Goal: Complete application form

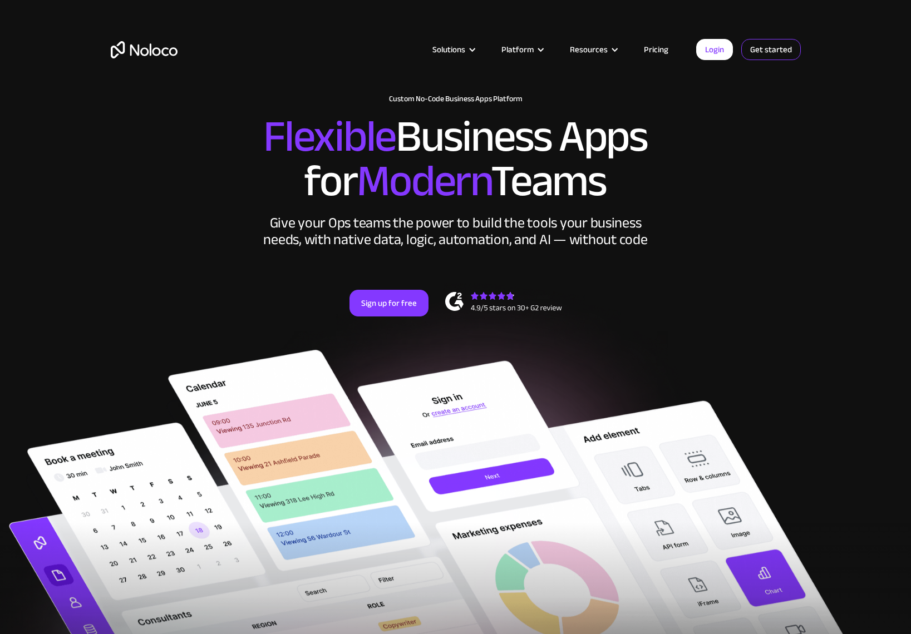
click at [773, 50] on link "Get started" at bounding box center [771, 49] width 60 height 21
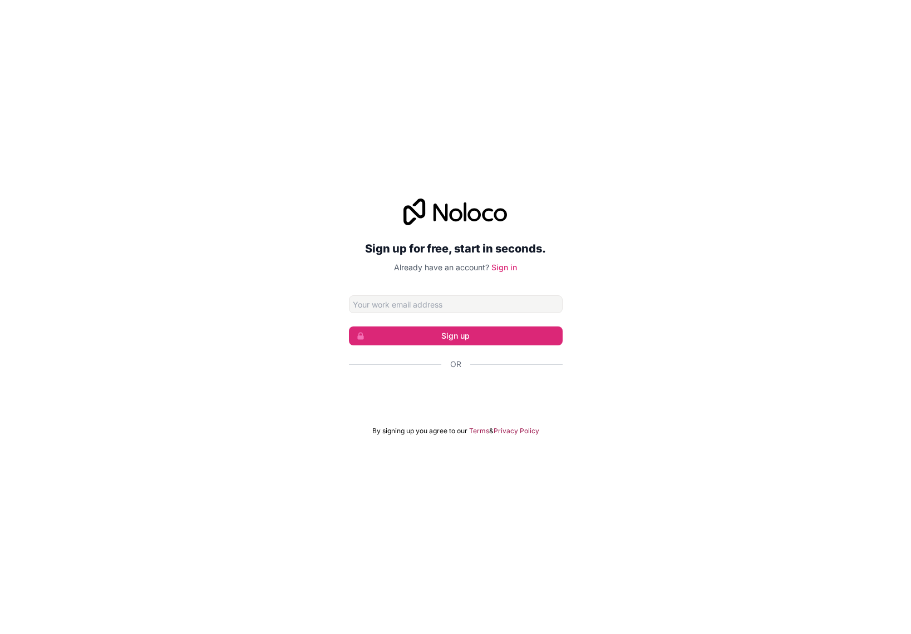
click at [397, 305] on input "Email address" at bounding box center [456, 304] width 214 height 18
type input "[EMAIL_ADDRESS][DOMAIN_NAME]"
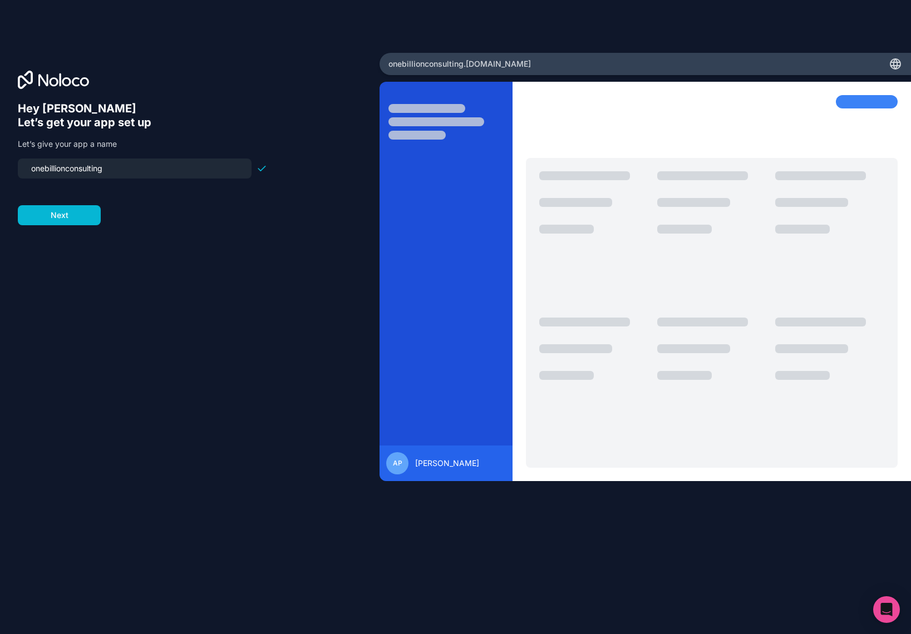
click at [141, 164] on input "onebillionconsulting" at bounding box center [134, 169] width 220 height 16
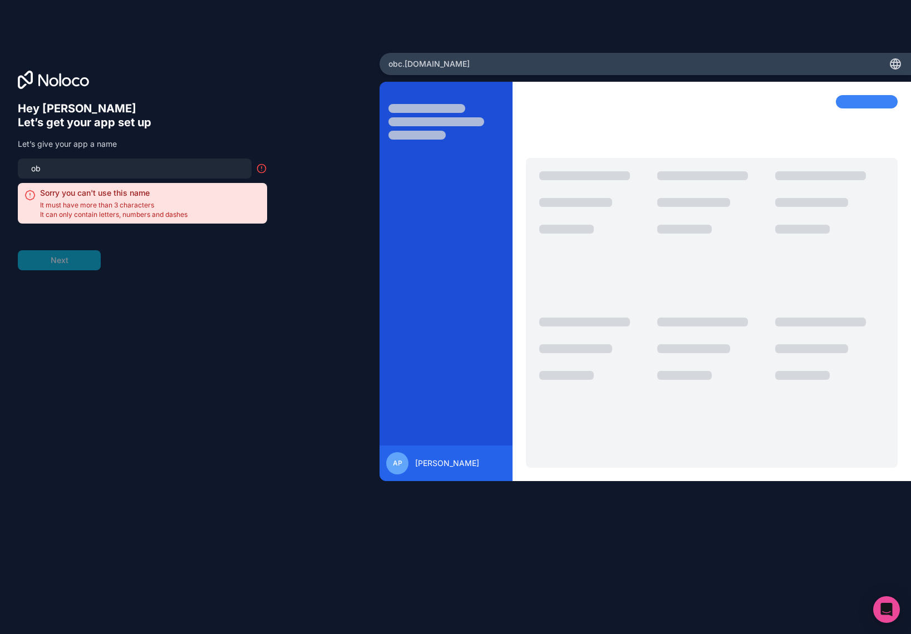
type input "o"
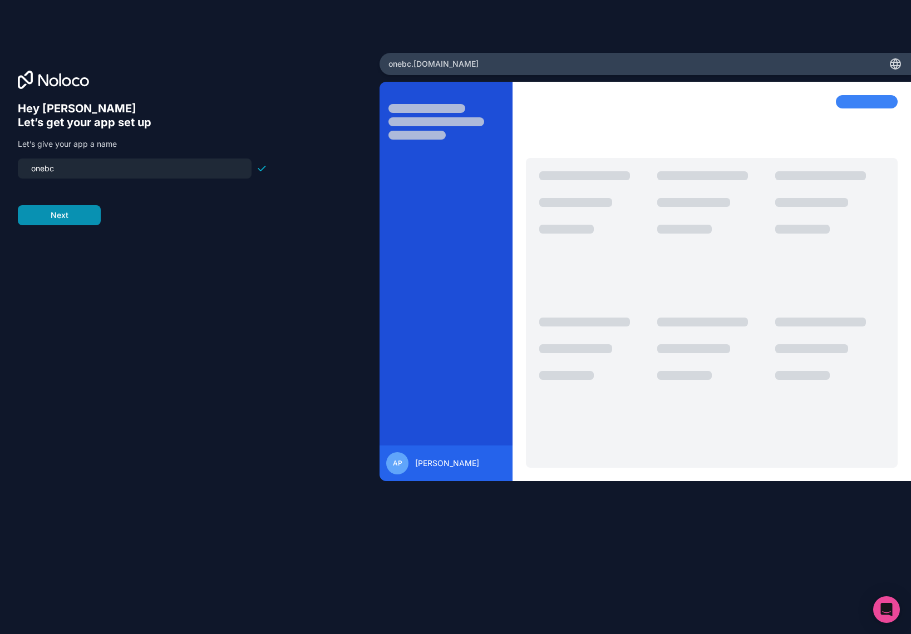
type input "onebc"
click at [74, 216] on button "Next" at bounding box center [59, 215] width 83 height 20
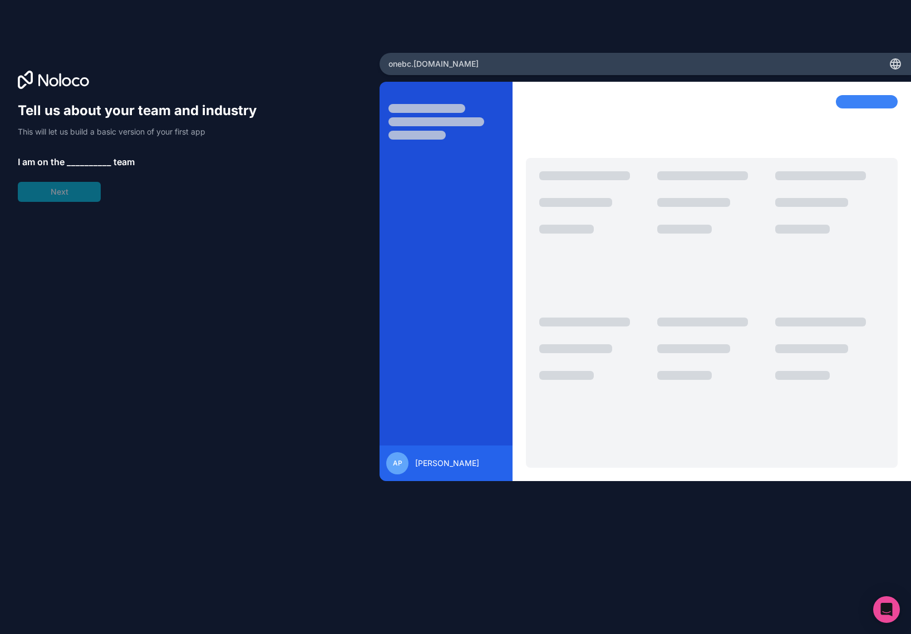
click at [89, 161] on span "__________" at bounding box center [89, 161] width 45 height 13
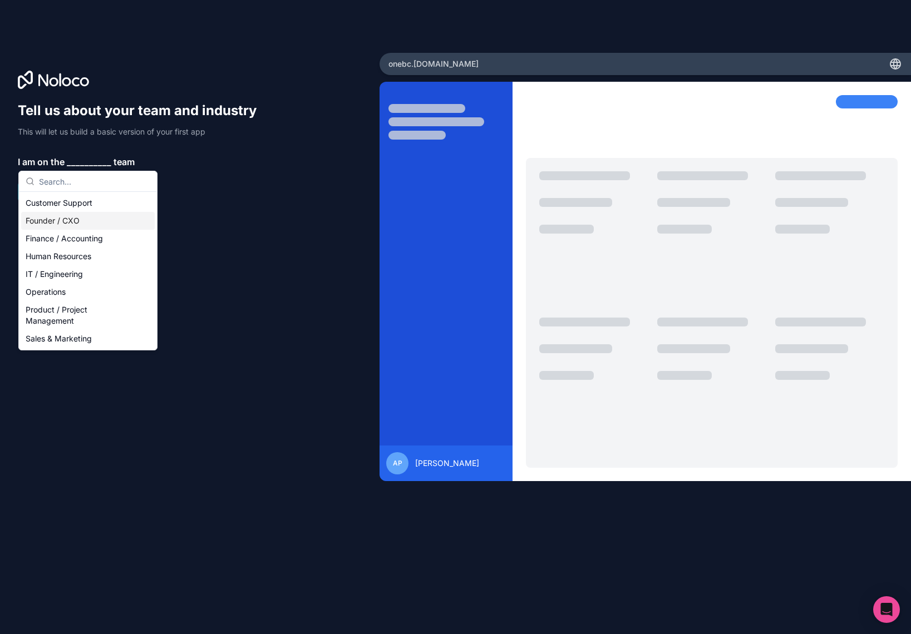
click at [89, 218] on div "Founder / CXO" at bounding box center [88, 221] width 134 height 18
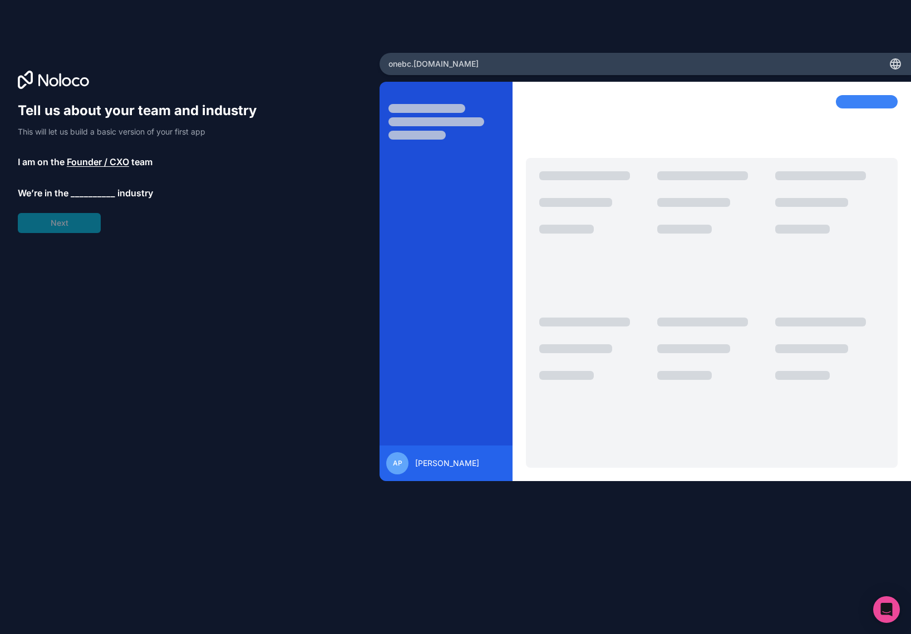
click at [103, 191] on span "__________" at bounding box center [93, 192] width 45 height 13
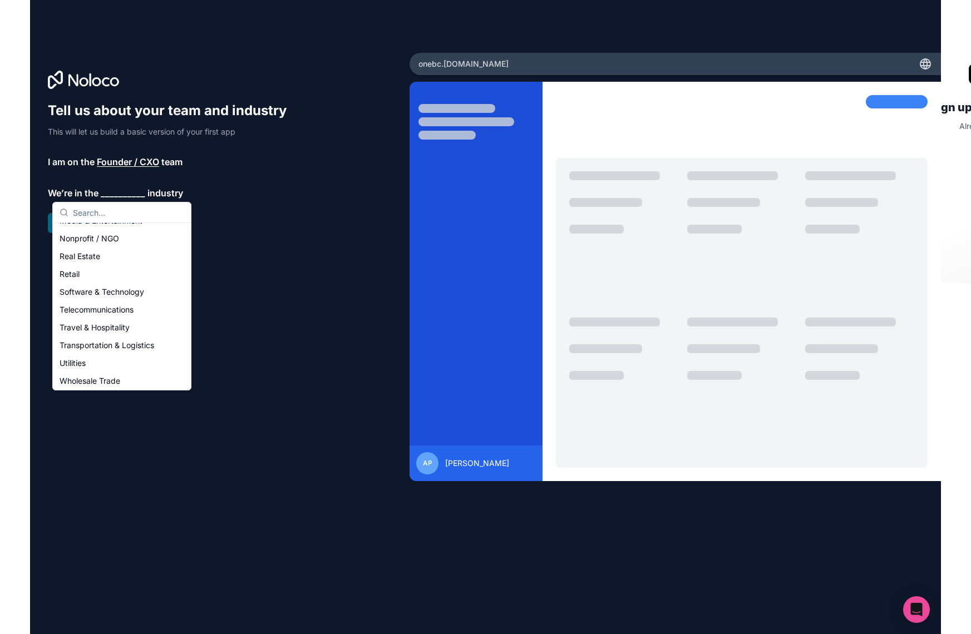
scroll to position [216, 0]
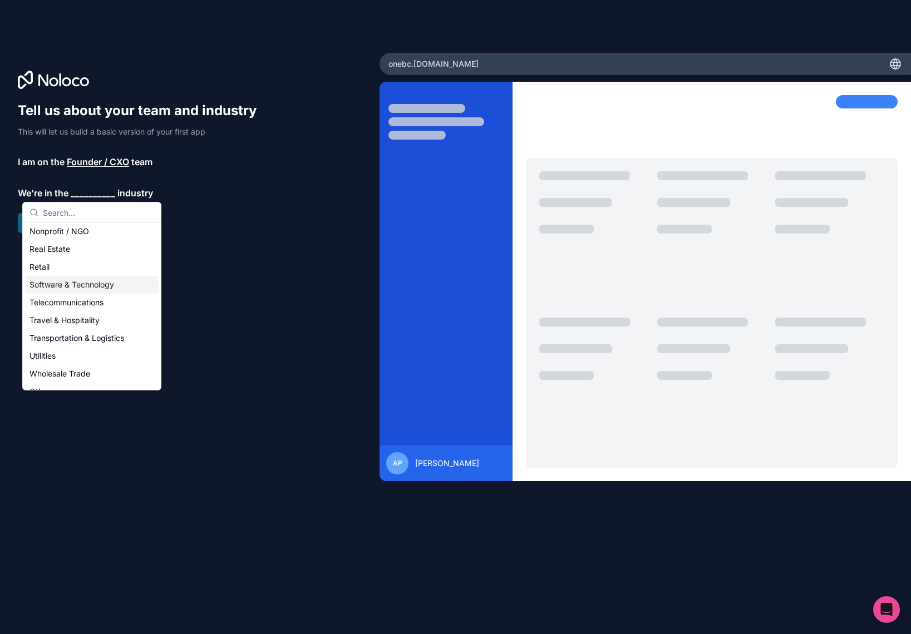
click at [97, 285] on div "Software & Technology" at bounding box center [92, 285] width 134 height 18
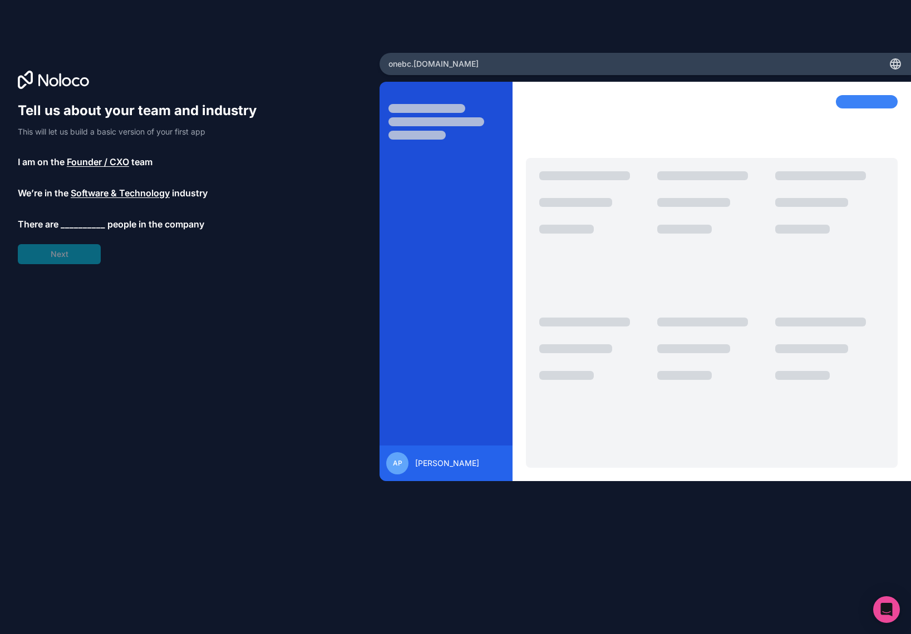
click at [92, 223] on span "__________" at bounding box center [83, 224] width 45 height 13
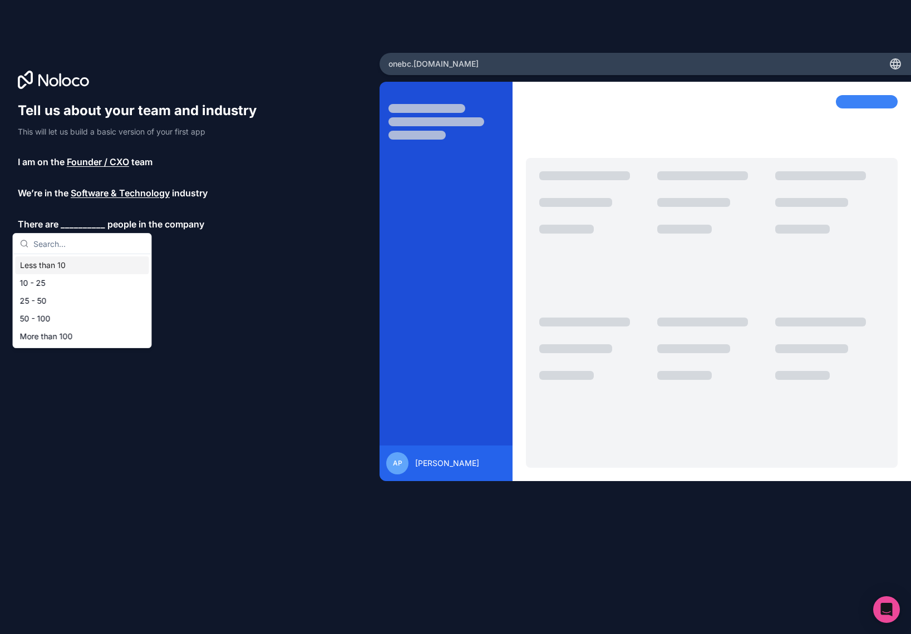
click at [72, 266] on div "Less than 10" at bounding box center [83, 266] width 134 height 18
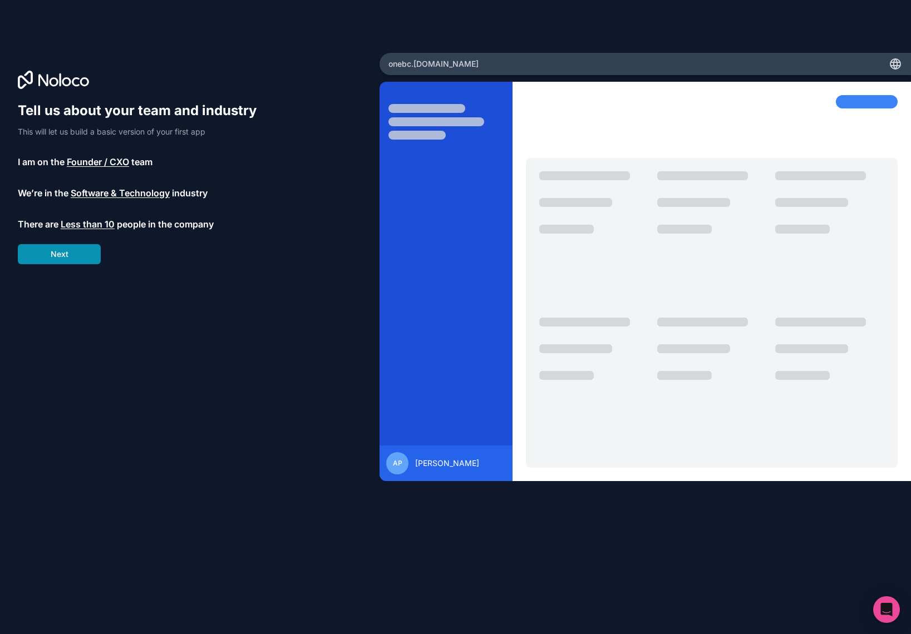
click at [76, 254] on button "Next" at bounding box center [59, 254] width 83 height 20
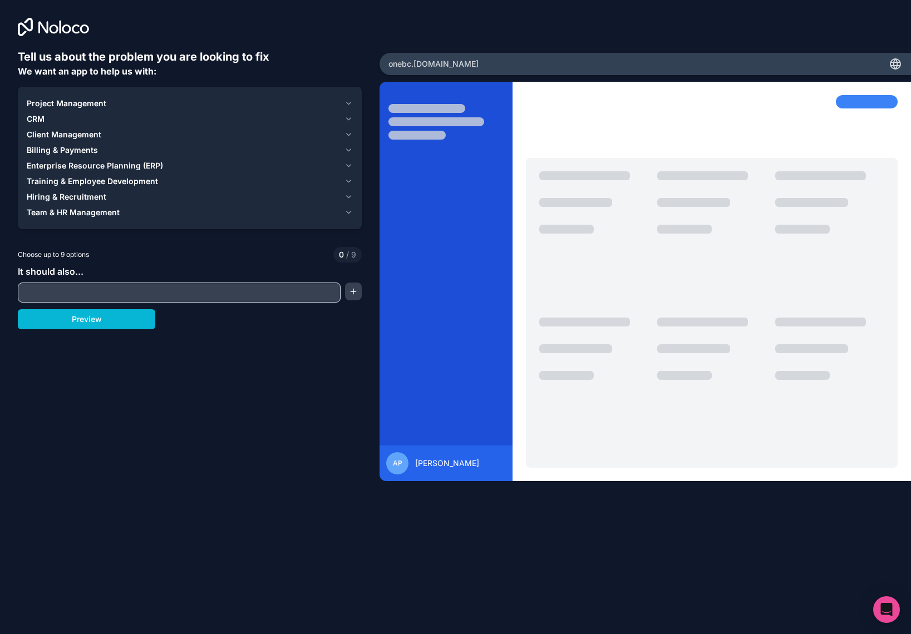
click at [91, 291] on input "text" at bounding box center [179, 293] width 317 height 16
type input "Financial"
click at [355, 291] on button "button" at bounding box center [353, 292] width 17 height 18
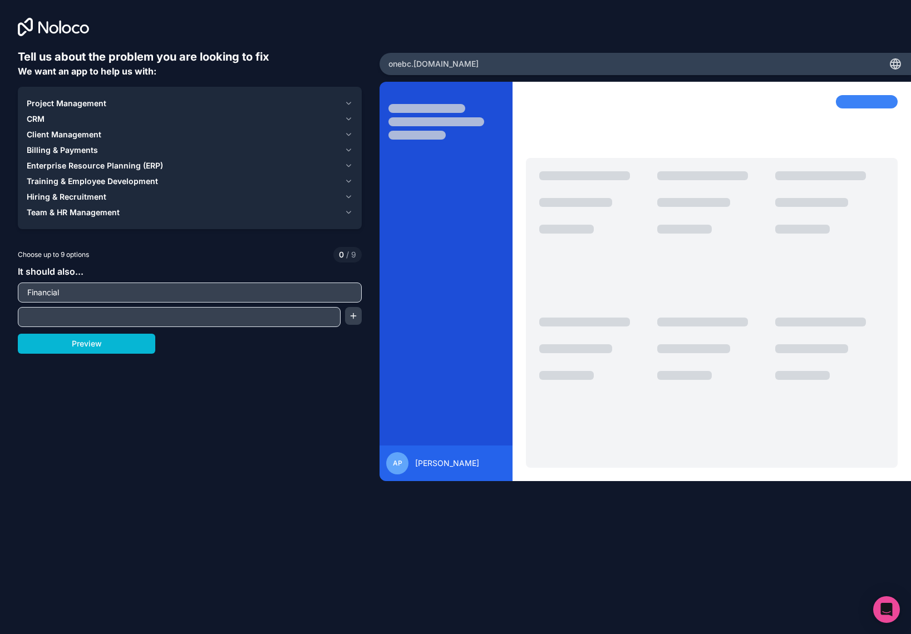
click at [160, 310] on input "text" at bounding box center [179, 317] width 317 height 16
type input "Processes optymalisation"
click at [357, 317] on button "button" at bounding box center [353, 316] width 17 height 18
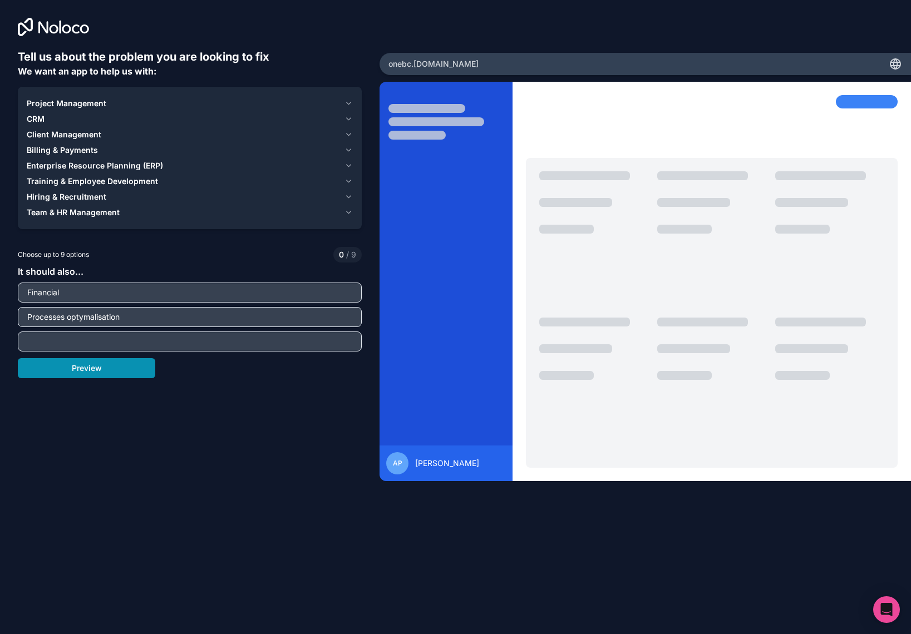
click at [92, 371] on button "Preview" at bounding box center [86, 368] width 137 height 20
drag, startPoint x: -11, startPoint y: 316, endPoint x: -36, endPoint y: 315, distance: 25.6
click at [0, 315] on html "Tell us about the problem you are looking to fix We want an app to help us with…" at bounding box center [455, 317] width 911 height 634
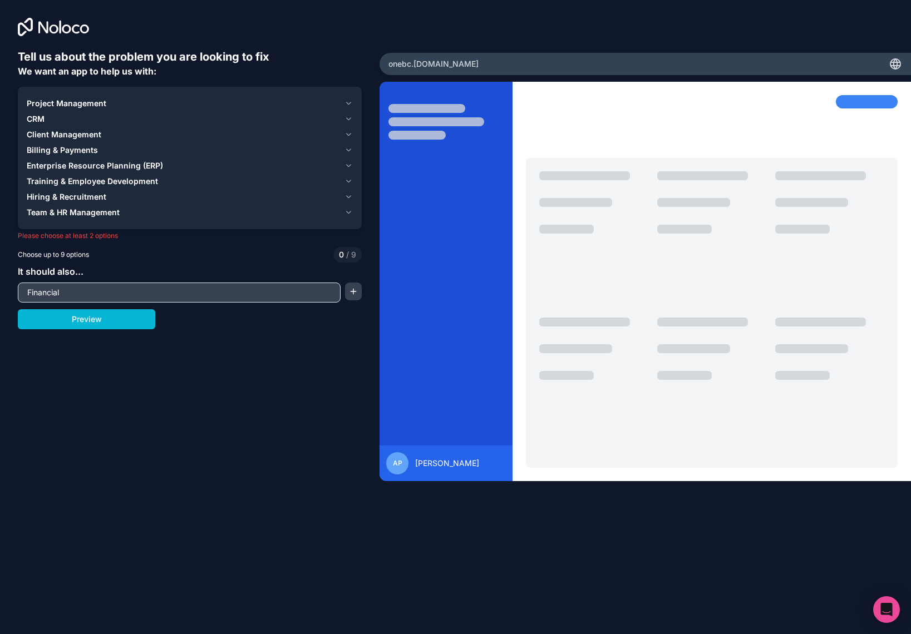
drag, startPoint x: 98, startPoint y: 292, endPoint x: 21, endPoint y: 296, distance: 76.9
click at [24, 296] on input "Financial" at bounding box center [179, 293] width 317 height 16
click at [97, 323] on button "Preview" at bounding box center [86, 319] width 137 height 20
click at [349, 103] on icon "button" at bounding box center [349, 103] width 4 height 2
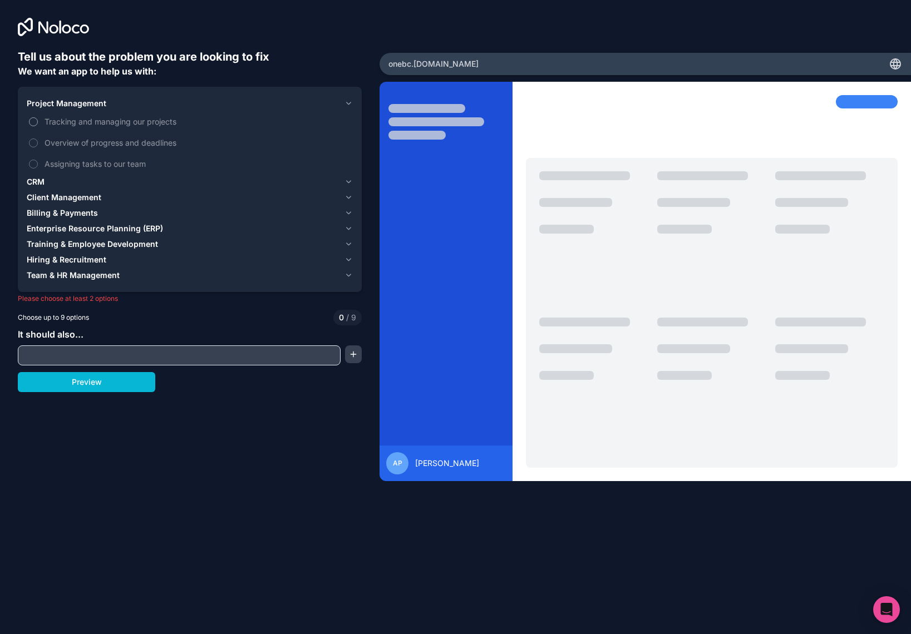
click at [88, 120] on span "Tracking and managing our projects" at bounding box center [198, 122] width 306 height 12
click at [38, 120] on button "Tracking and managing our projects" at bounding box center [33, 121] width 9 height 9
click at [84, 142] on span "Overview of progress and deadlines" at bounding box center [198, 143] width 306 height 12
click at [84, 148] on span "Overview of progress and deadlines" at bounding box center [198, 143] width 306 height 12
click at [38, 147] on button "Overview of progress and deadlines" at bounding box center [33, 143] width 9 height 9
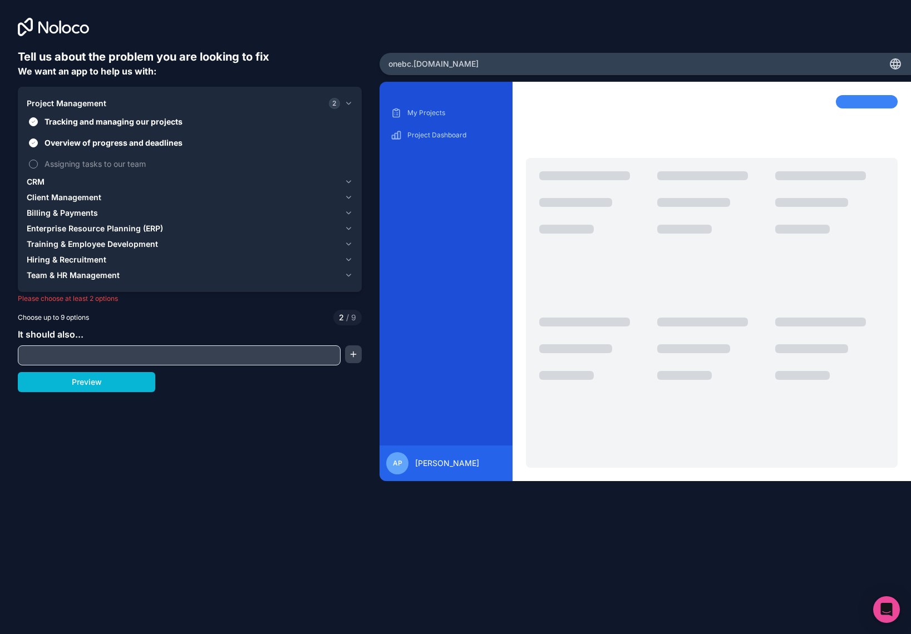
click at [71, 163] on span "Assigning tasks to our team" at bounding box center [198, 164] width 306 height 12
click at [38, 163] on button "Assigning tasks to our team" at bounding box center [33, 164] width 9 height 9
click at [895, 63] on icon at bounding box center [895, 63] width 13 height 13
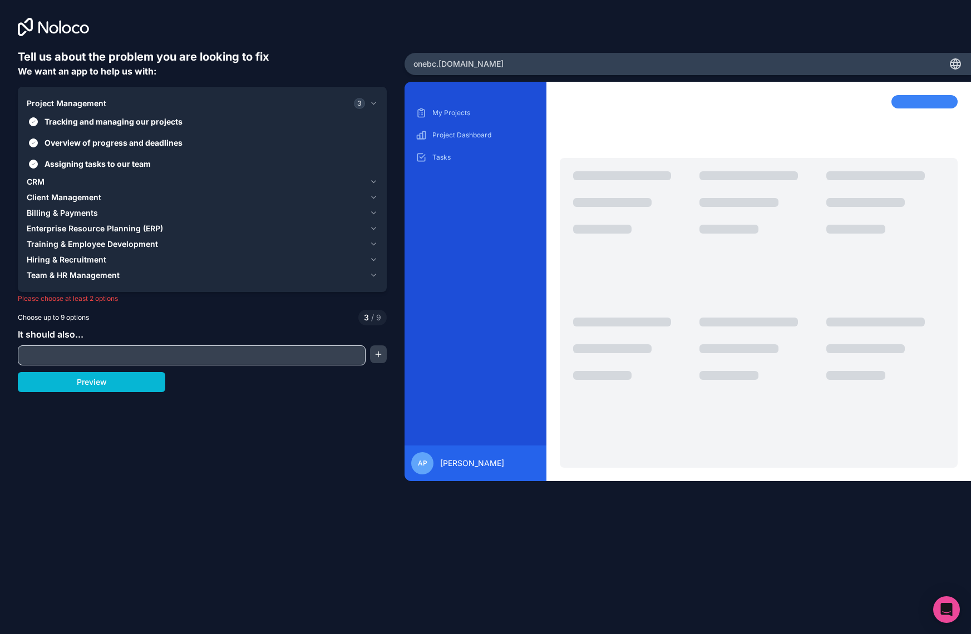
click at [115, 183] on div "CRM" at bounding box center [196, 181] width 338 height 11
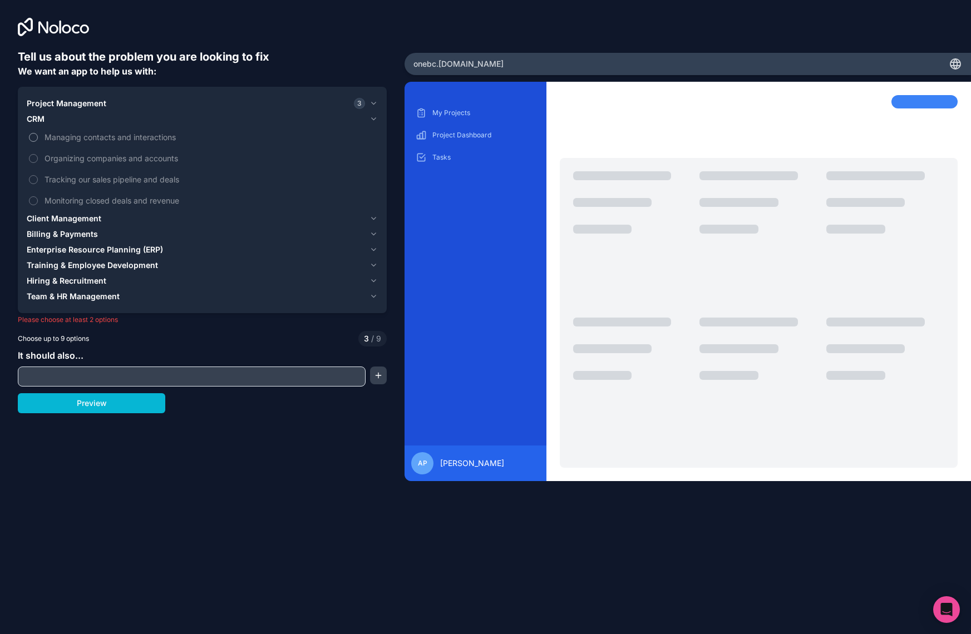
click at [108, 140] on span "Managing contacts and interactions" at bounding box center [210, 137] width 331 height 12
click at [38, 140] on button "Managing contacts and interactions" at bounding box center [33, 137] width 9 height 9
click at [106, 156] on span "Organizing companies and accounts" at bounding box center [210, 158] width 331 height 12
click at [38, 156] on button "Organizing companies and accounts" at bounding box center [33, 158] width 9 height 9
click at [107, 176] on span "Tracking our sales pipeline and deals" at bounding box center [210, 180] width 331 height 12
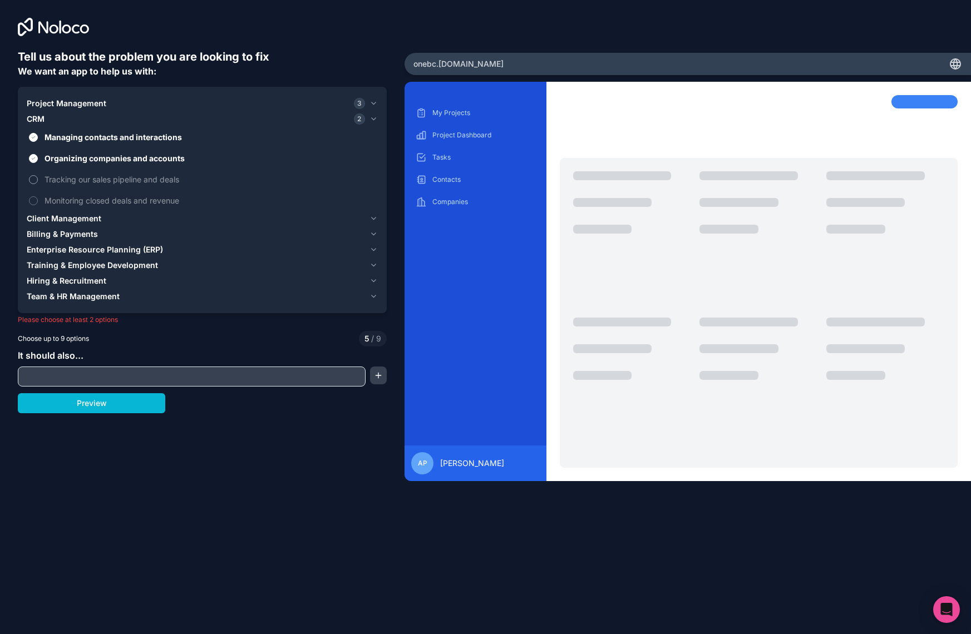
click at [38, 176] on button "Tracking our sales pipeline and deals" at bounding box center [33, 179] width 9 height 9
click at [110, 201] on span "Monitoring closed deals and revenue" at bounding box center [210, 201] width 331 height 12
click at [38, 201] on button "Monitoring closed deals and revenue" at bounding box center [33, 200] width 9 height 9
click at [100, 231] on div "Billing & Payments" at bounding box center [196, 234] width 338 height 11
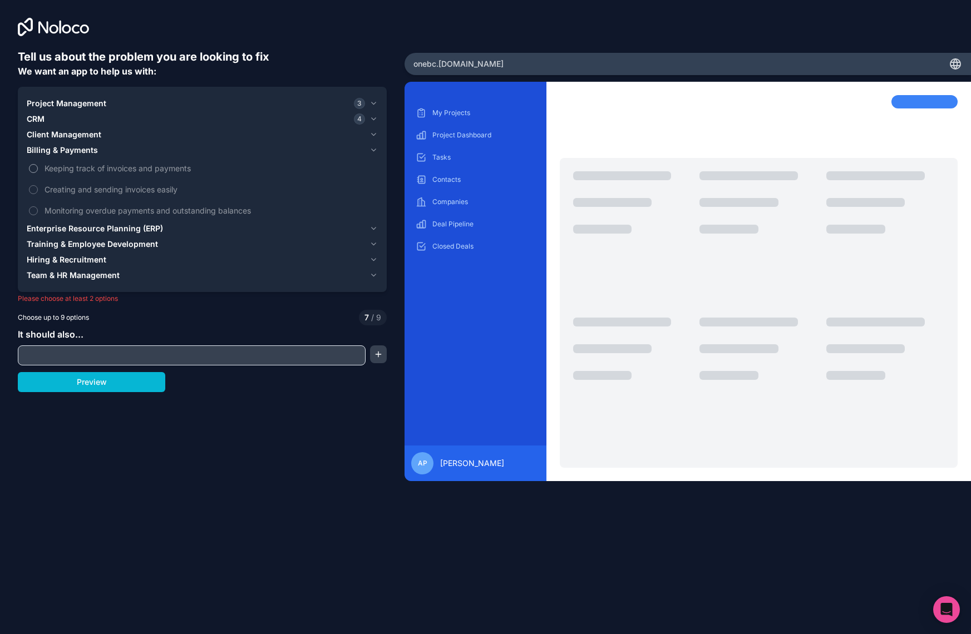
click at [70, 167] on span "Keeping track of invoices and payments" at bounding box center [210, 168] width 331 height 12
click at [38, 167] on button "Keeping track of invoices and payments" at bounding box center [33, 168] width 9 height 9
drag, startPoint x: 73, startPoint y: 187, endPoint x: 72, endPoint y: 203, distance: 15.7
click at [73, 188] on span "Creating and sending invoices easily" at bounding box center [210, 190] width 331 height 12
drag, startPoint x: 72, startPoint y: 204, endPoint x: 74, endPoint y: 194, distance: 10.7
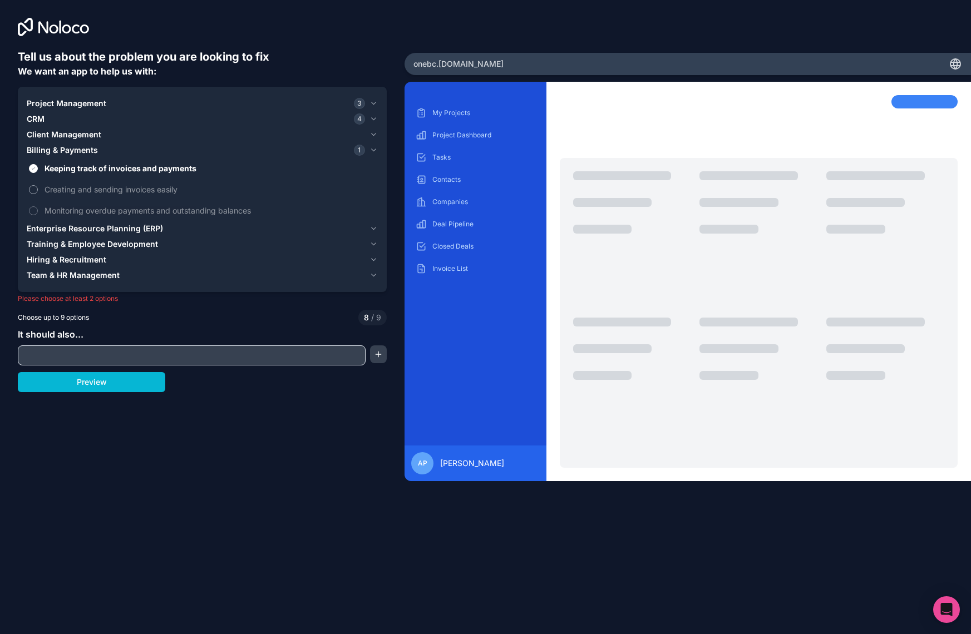
click at [72, 205] on span "Monitoring overdue payments and outstanding balances" at bounding box center [210, 211] width 331 height 12
click at [38, 206] on button "Monitoring overdue payments and outstanding balances" at bounding box center [33, 210] width 9 height 9
click at [74, 191] on span "Creating and sending invoices easily" at bounding box center [210, 190] width 331 height 12
click at [72, 188] on span "Creating and sending invoices easily" at bounding box center [210, 190] width 331 height 12
click at [76, 188] on span "Creating and sending invoices easily" at bounding box center [210, 190] width 331 height 12
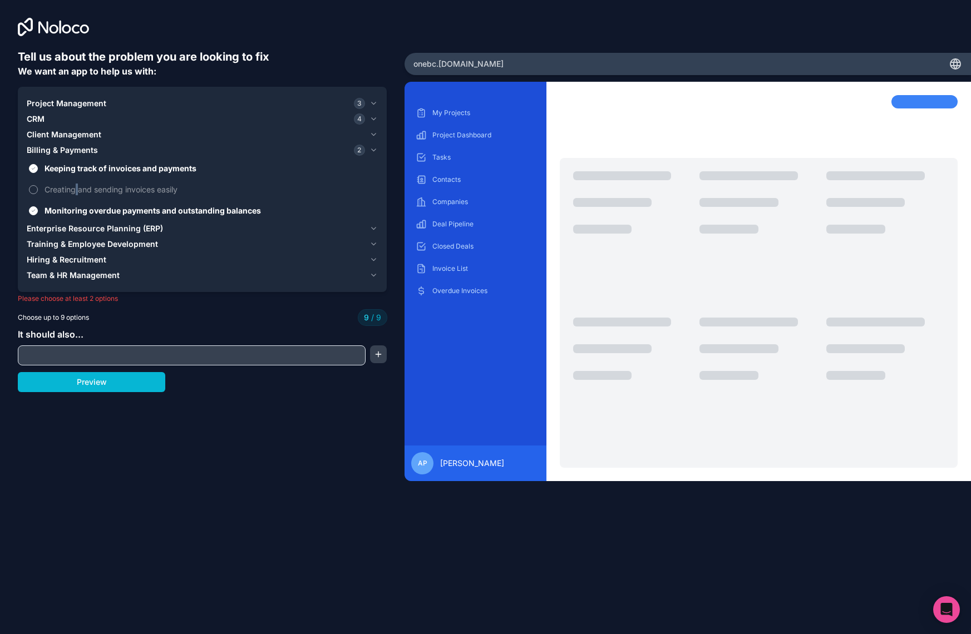
click at [76, 188] on span "Creating and sending invoices easily" at bounding box center [210, 190] width 331 height 12
